Goal: Navigation & Orientation: Find specific page/section

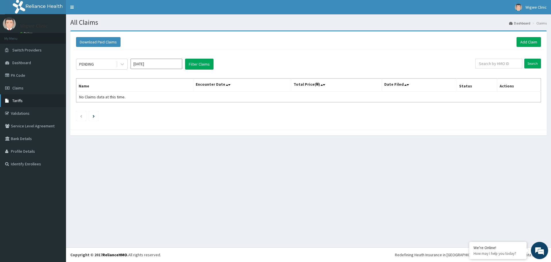
click at [22, 101] on span "Tariffs" at bounding box center [17, 100] width 10 height 5
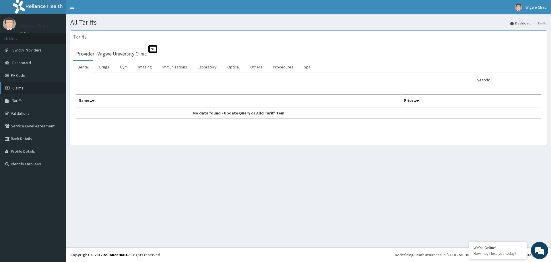
click at [21, 86] on span "Claims" at bounding box center [17, 87] width 11 height 5
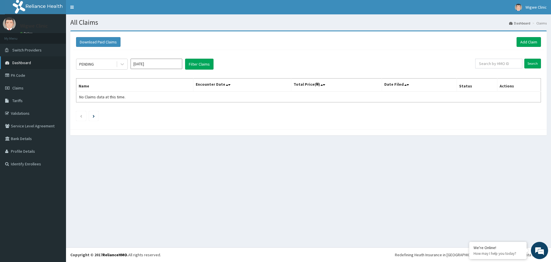
click at [26, 63] on span "Dashboard" at bounding box center [21, 62] width 19 height 5
click at [21, 98] on span "Tariffs" at bounding box center [17, 100] width 10 height 5
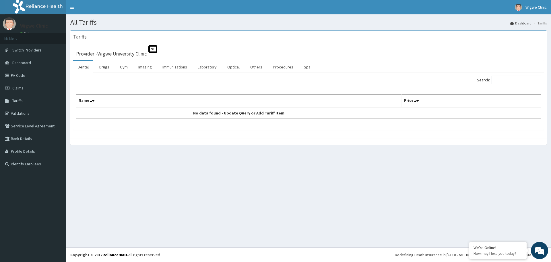
click at [409, 8] on nav "Toggle navigation Wigwe Clinic Wigwe Clinic - [EMAIL_ADDRESS][DOMAIN_NAME] Memb…" at bounding box center [308, 7] width 485 height 14
